Goal: Task Accomplishment & Management: Use online tool/utility

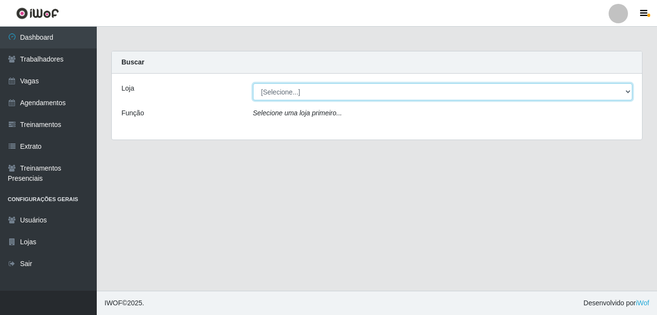
click at [628, 94] on select "[Selecione...] [GEOGRAPHIC_DATA] - [DATE][GEOGRAPHIC_DATA]" at bounding box center [443, 91] width 380 height 17
select select "471"
click at [253, 83] on select "[Selecione...] [GEOGRAPHIC_DATA] - [DATE][GEOGRAPHIC_DATA]" at bounding box center [443, 91] width 380 height 17
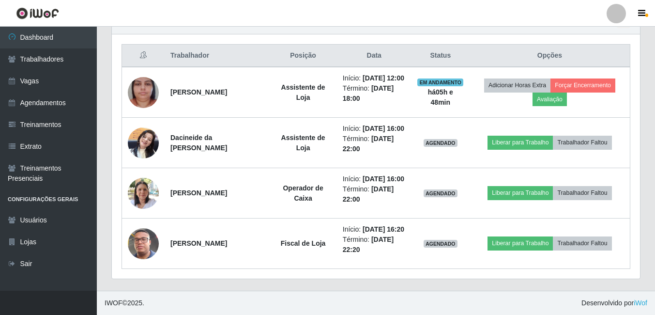
scroll to position [387, 0]
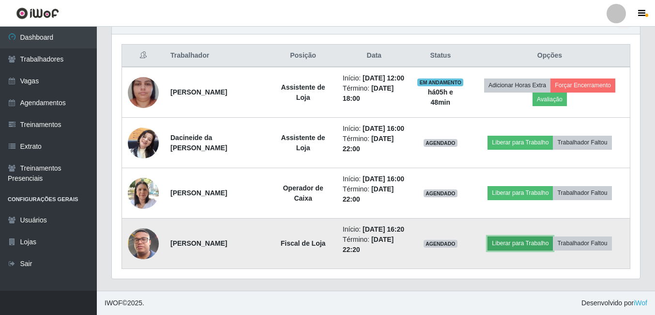
click at [514, 250] on button "Liberar para Trabalho" at bounding box center [519, 243] width 65 height 14
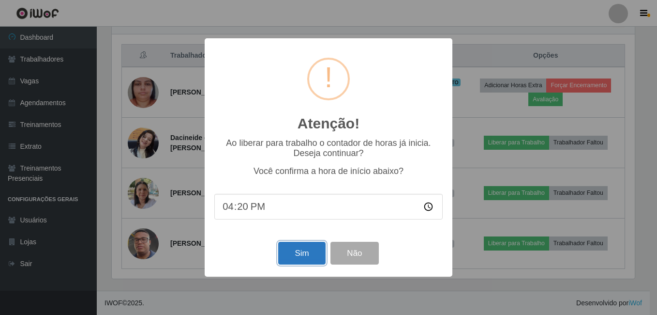
click at [295, 254] on button "Sim" at bounding box center [301, 252] width 47 height 23
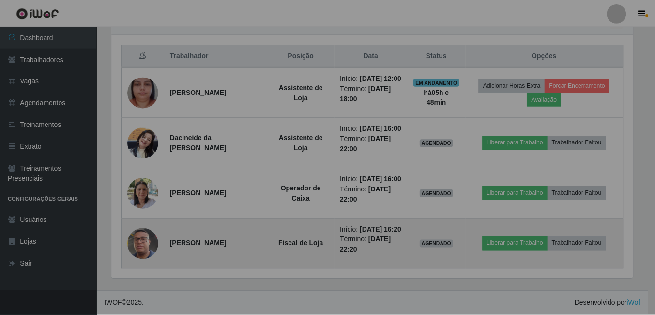
scroll to position [201, 528]
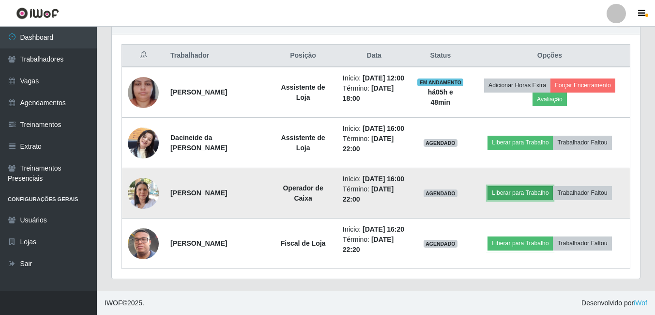
click at [514, 190] on button "Liberar para Trabalho" at bounding box center [519, 193] width 65 height 14
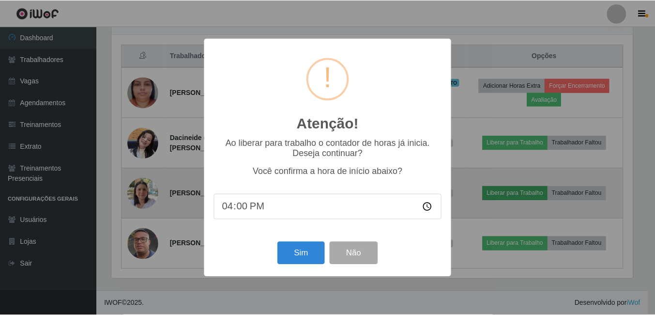
scroll to position [156, 0]
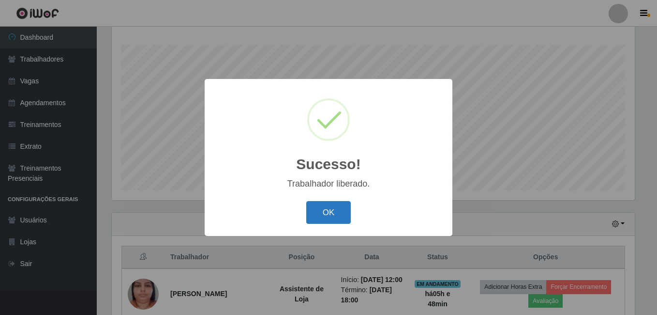
click at [327, 210] on button "OK" at bounding box center [328, 212] width 45 height 23
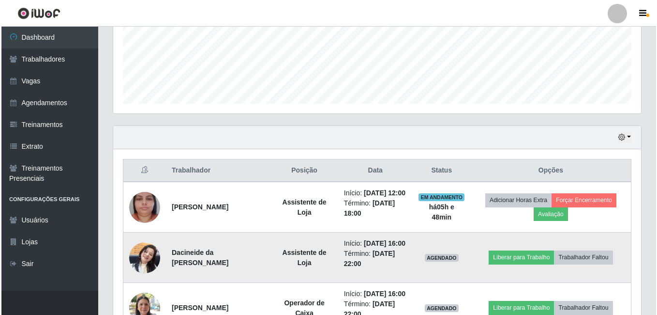
scroll to position [253, 0]
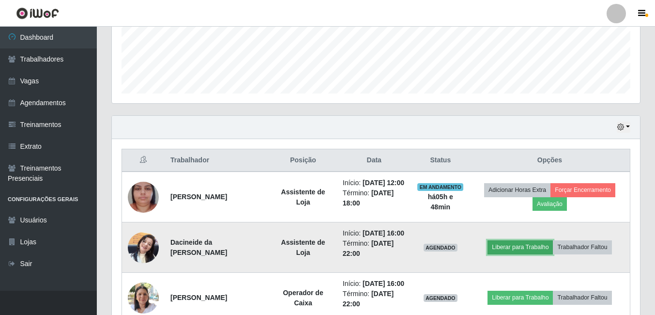
click at [519, 254] on button "Liberar para Trabalho" at bounding box center [519, 247] width 65 height 14
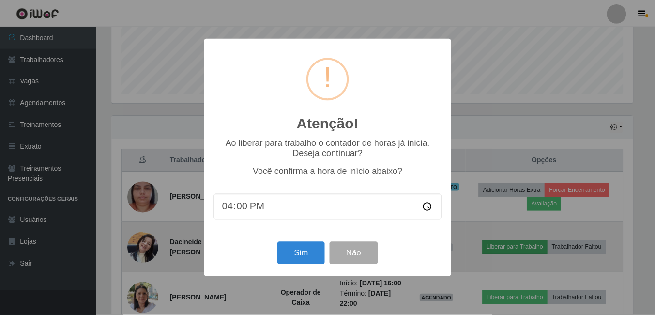
scroll to position [201, 523]
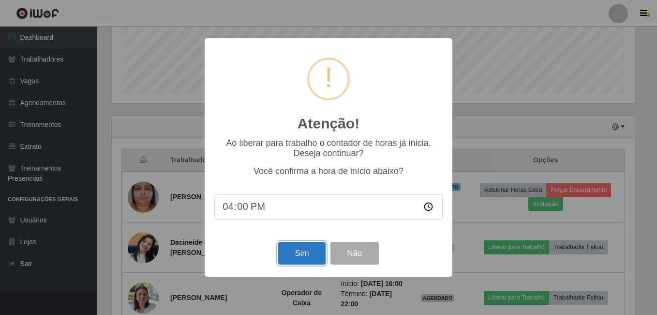
click at [307, 256] on button "Sim" at bounding box center [301, 252] width 47 height 23
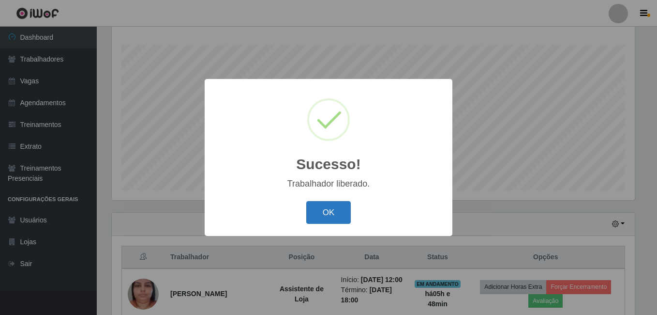
click at [318, 216] on button "OK" at bounding box center [328, 212] width 45 height 23
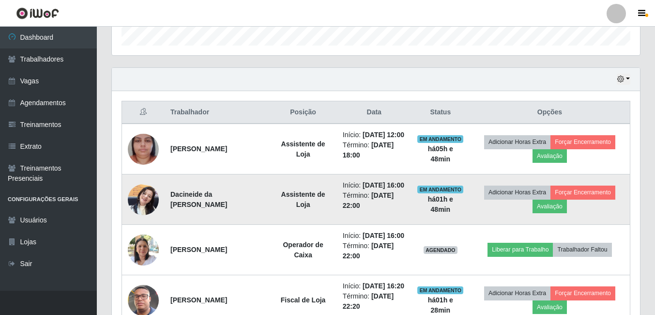
scroll to position [301, 0]
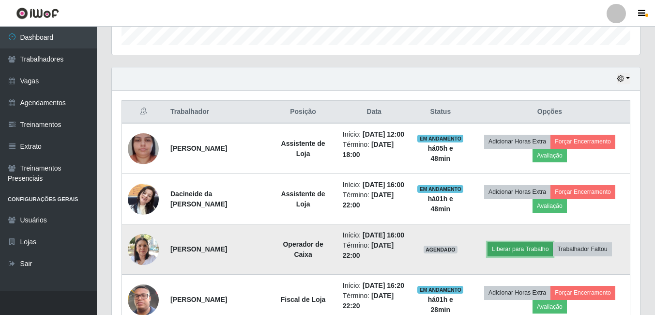
click at [512, 256] on button "Liberar para Trabalho" at bounding box center [519, 249] width 65 height 14
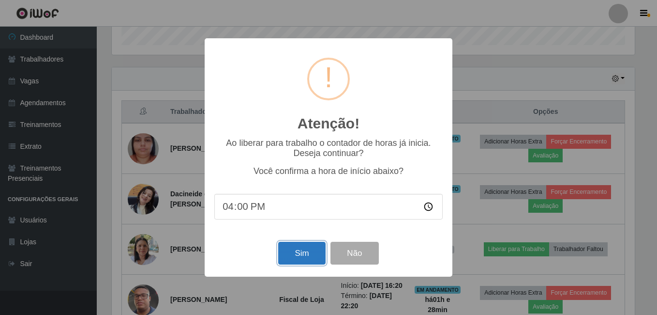
click at [304, 252] on button "Sim" at bounding box center [301, 252] width 47 height 23
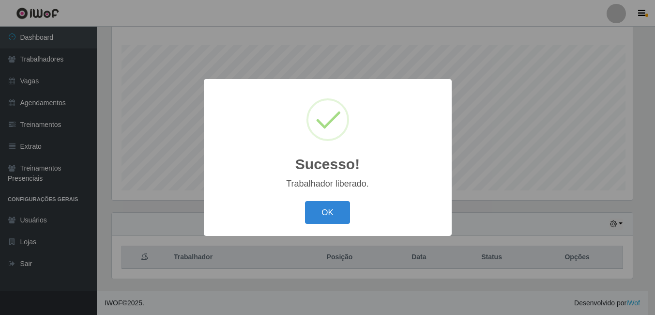
scroll to position [0, 0]
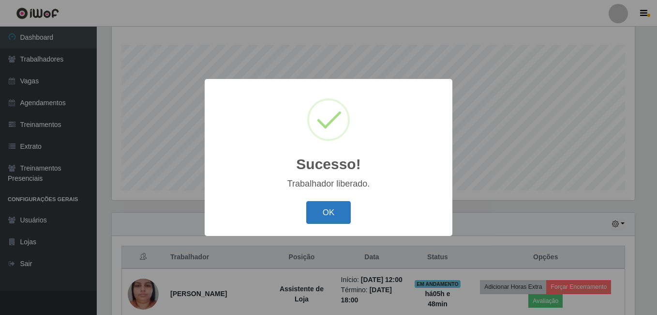
click at [314, 213] on button "OK" at bounding box center [328, 212] width 45 height 23
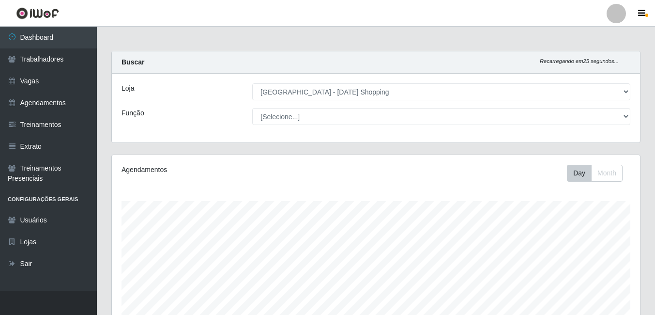
click at [194, 20] on header "Perfil Alterar Senha Sair" at bounding box center [327, 13] width 655 height 27
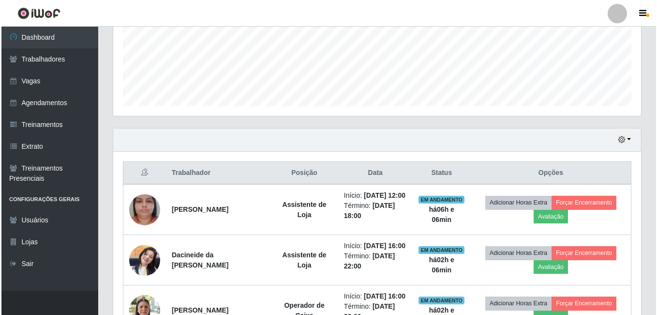
scroll to position [290, 0]
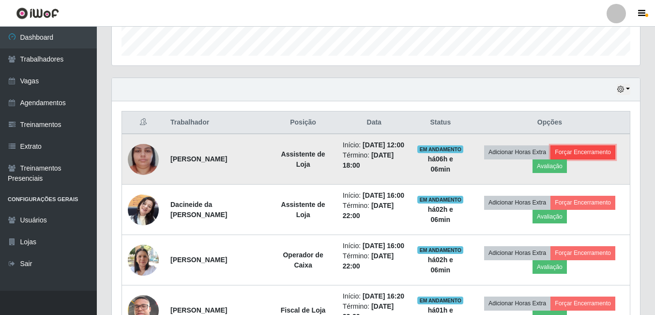
click at [596, 159] on button "Forçar Encerramento" at bounding box center [582, 152] width 65 height 14
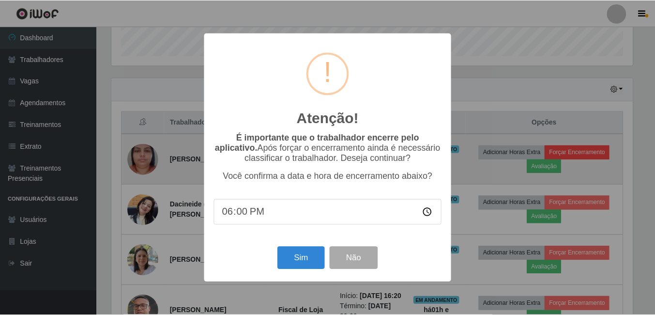
scroll to position [201, 523]
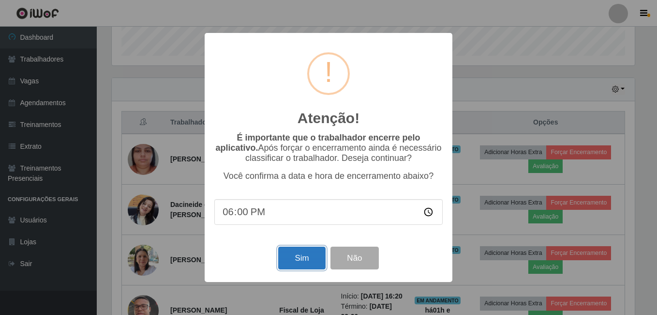
click at [308, 261] on button "Sim" at bounding box center [301, 257] width 47 height 23
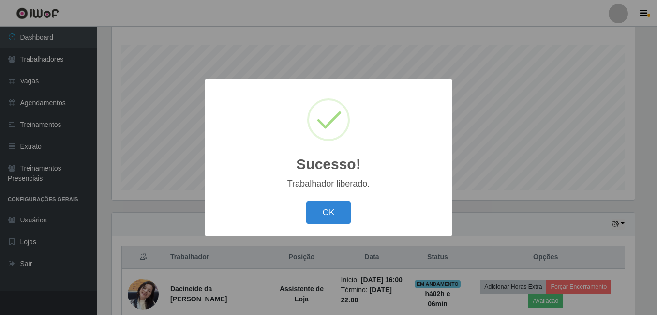
click at [322, 211] on button "OK" at bounding box center [328, 212] width 45 height 23
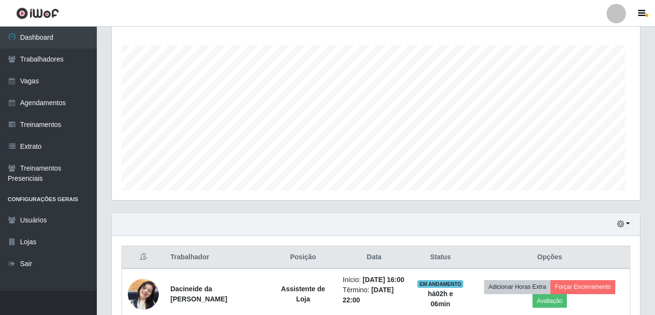
scroll to position [201, 528]
